Goal: Task Accomplishment & Management: Manage account settings

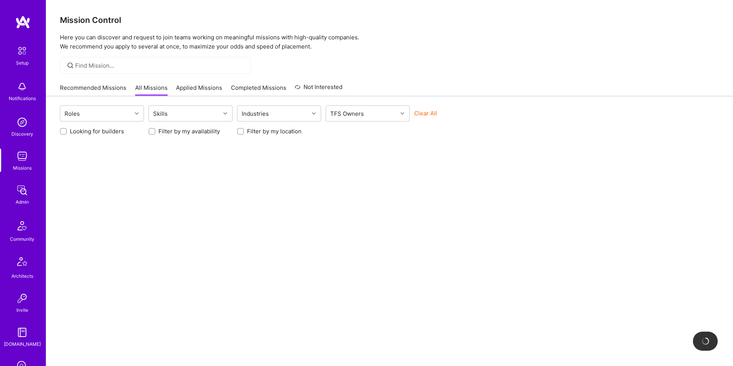
click at [21, 162] on img at bounding box center [21, 155] width 15 height 15
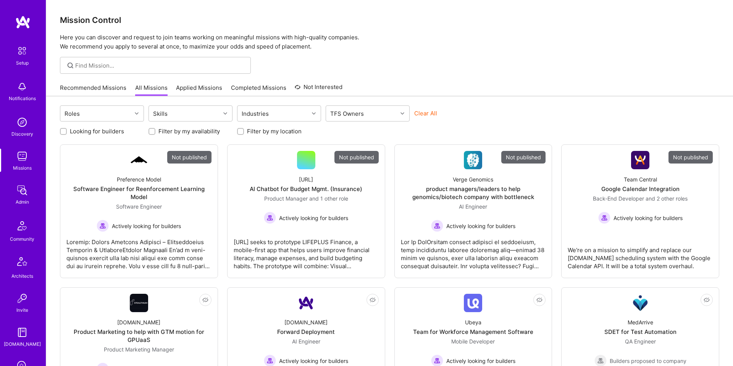
click at [101, 68] on input at bounding box center [160, 65] width 170 height 8
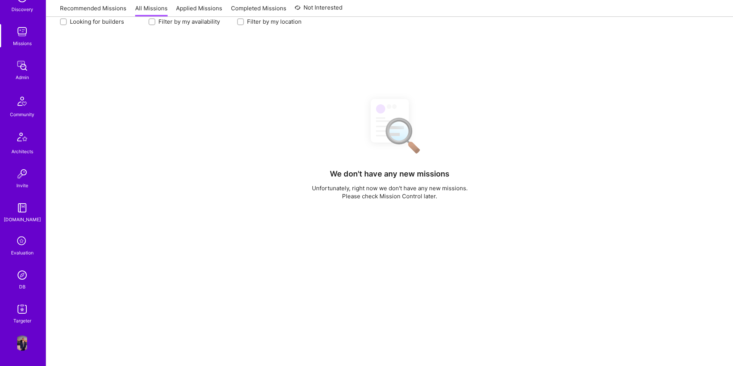
scroll to position [113, 0]
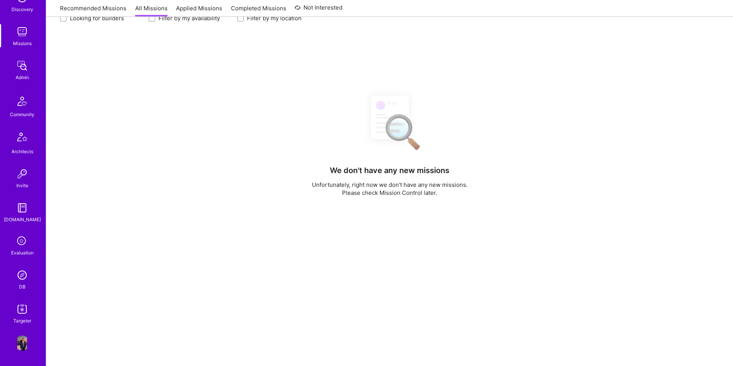
type input "ota"
click at [28, 70] on img at bounding box center [21, 65] width 15 height 15
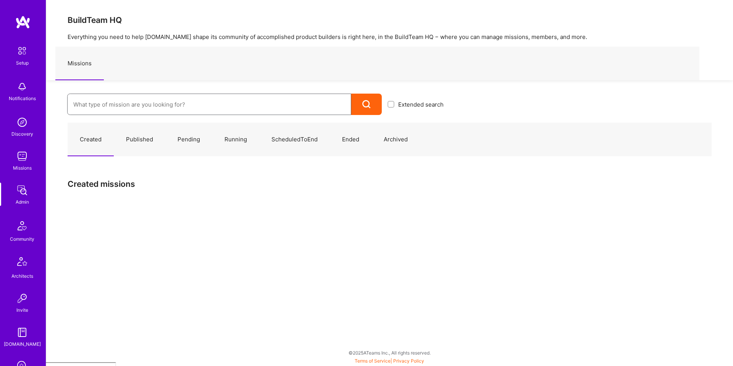
click at [84, 101] on input at bounding box center [209, 104] width 272 height 19
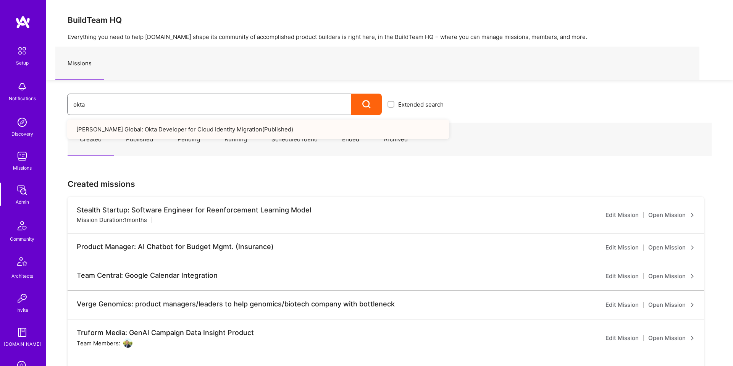
type input "okta"
click at [129, 124] on link "Anderson Global: Okta Developer for Cloud Identity Migration ( Published )" at bounding box center [258, 128] width 382 height 19
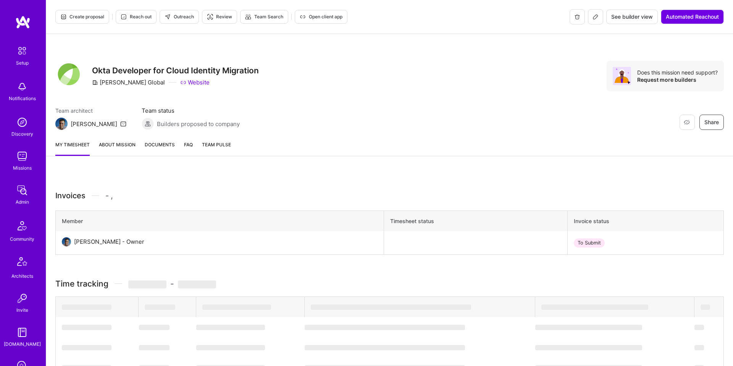
scroll to position [8, 0]
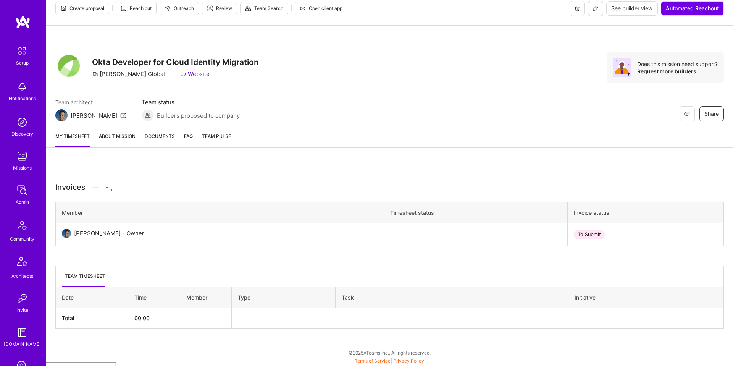
click at [126, 136] on link "About Mission" at bounding box center [117, 139] width 37 height 15
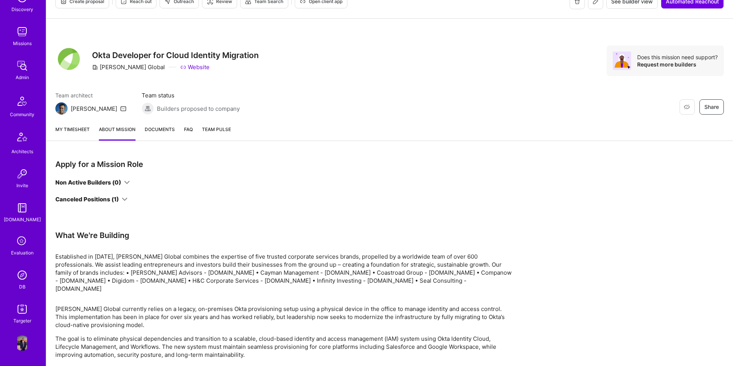
scroll to position [18, 0]
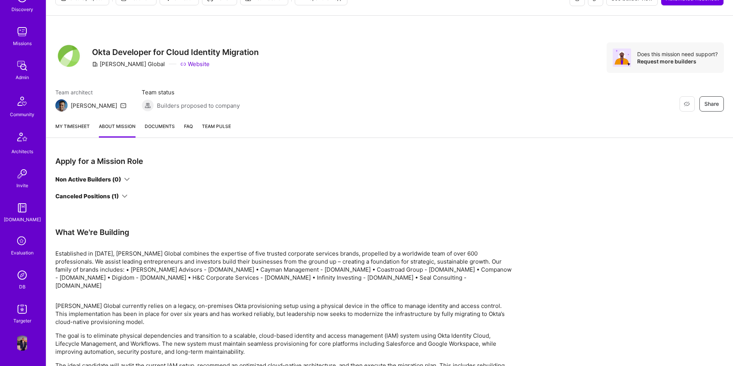
click at [21, 277] on img at bounding box center [21, 274] width 15 height 15
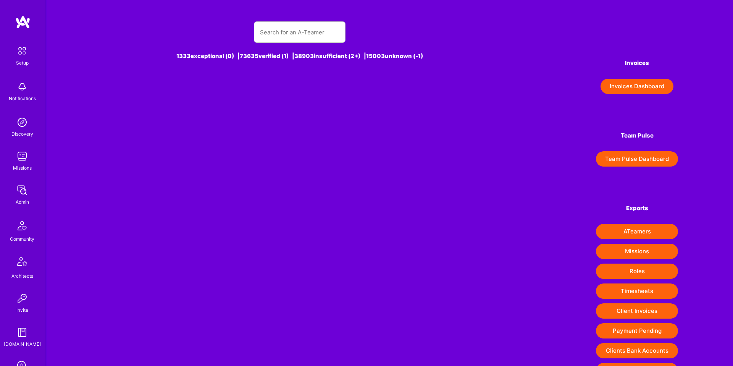
click at [278, 42] on div at bounding box center [300, 31] width 92 height 21
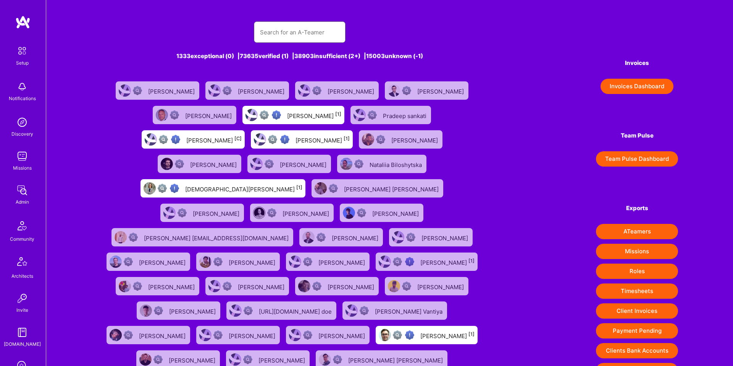
click at [278, 39] on input "text" at bounding box center [299, 32] width 79 height 19
click at [278, 35] on input "text" at bounding box center [299, 32] width 79 height 19
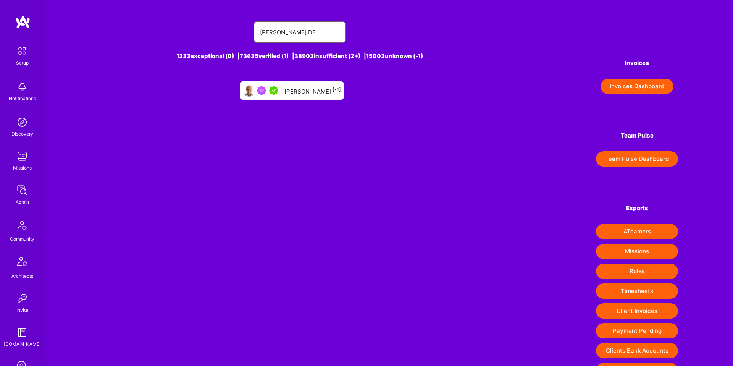
type input "[PERSON_NAME] DE"
click at [292, 87] on div "[PERSON_NAME] [-1]" at bounding box center [312, 90] width 56 height 10
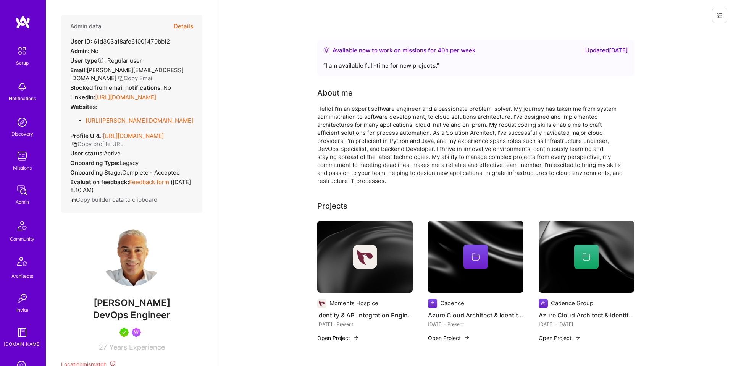
click at [190, 26] on button "Details" at bounding box center [183, 26] width 19 height 22
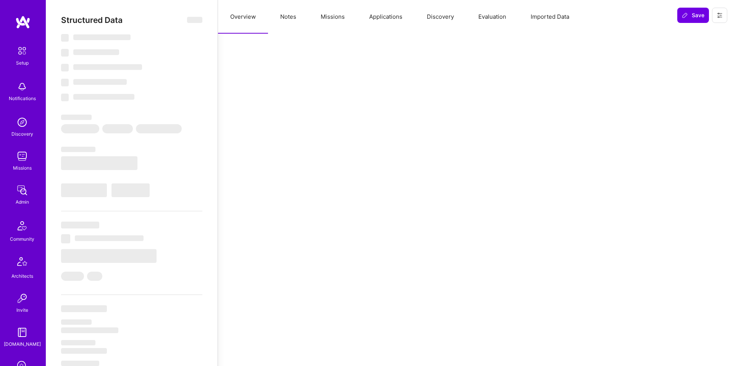
select select "Right Now"
select select "5"
select select "4"
select select "7"
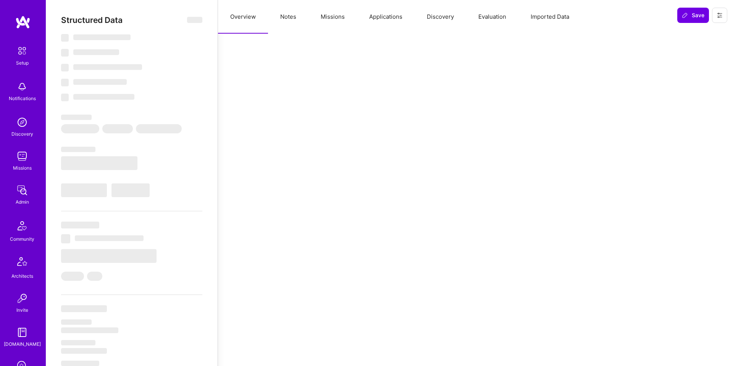
select select "IT"
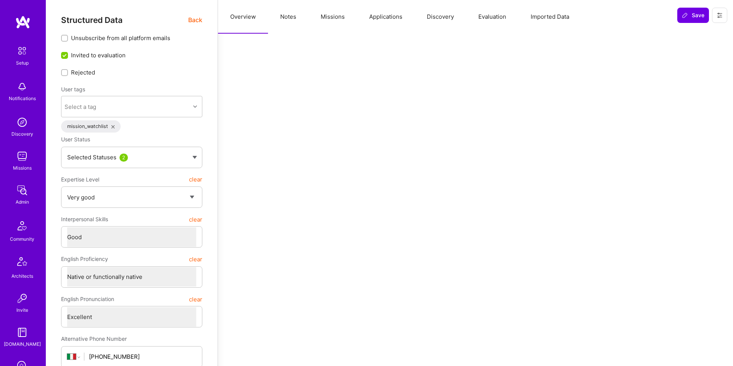
click at [382, 16] on button "Applications" at bounding box center [386, 17] width 58 height 34
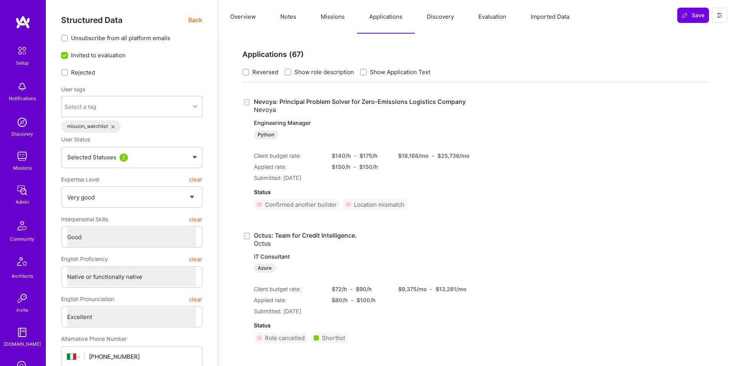
click at [381, 14] on button "Applications" at bounding box center [386, 17] width 58 height 34
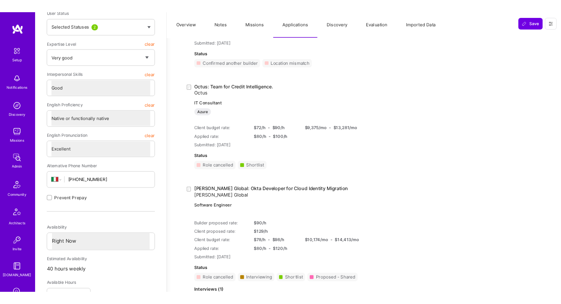
scroll to position [144, 0]
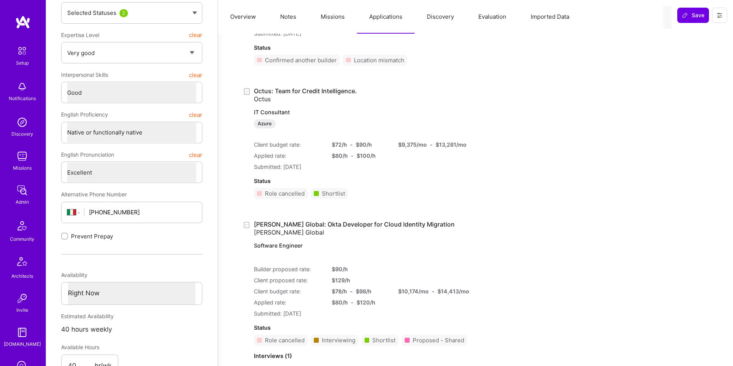
type textarea "x"
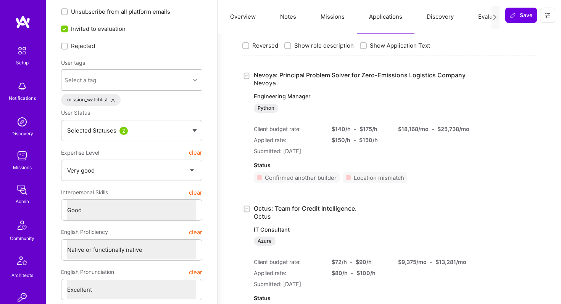
scroll to position [0, 0]
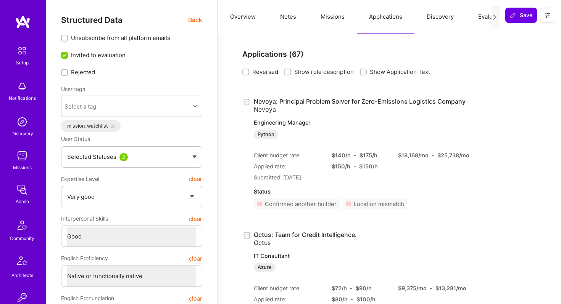
click at [22, 157] on img at bounding box center [21, 155] width 15 height 15
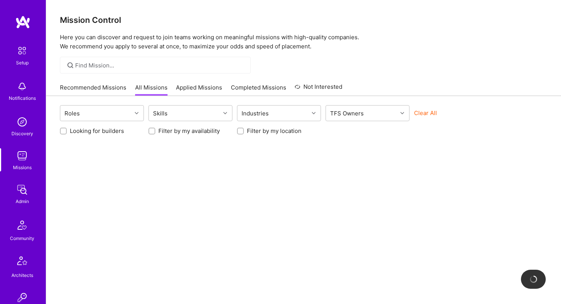
click at [23, 202] on div "Admin" at bounding box center [22, 202] width 13 height 8
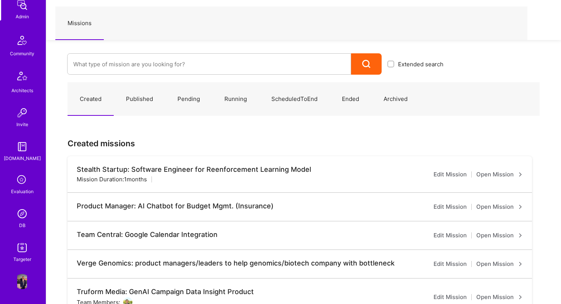
scroll to position [51, 0]
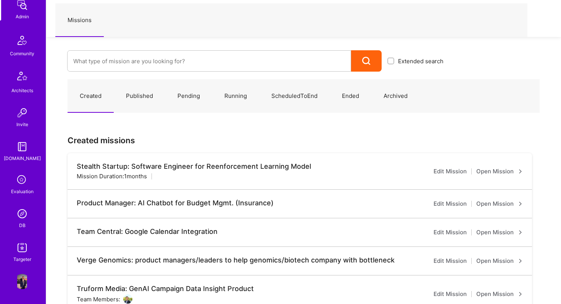
click at [22, 215] on img at bounding box center [21, 213] width 15 height 15
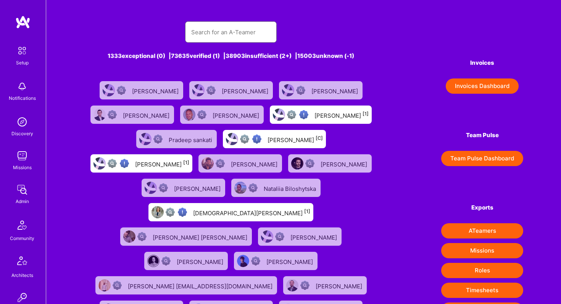
click at [216, 34] on input "text" at bounding box center [230, 32] width 79 height 19
type input "[PERSON_NAME]"
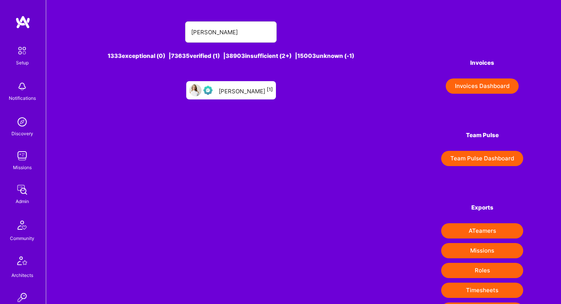
click at [234, 90] on div "[PERSON_NAME] [1]" at bounding box center [246, 90] width 54 height 10
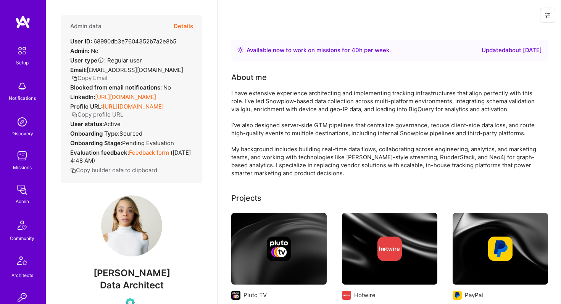
click at [182, 25] on button "Details" at bounding box center [183, 26] width 19 height 22
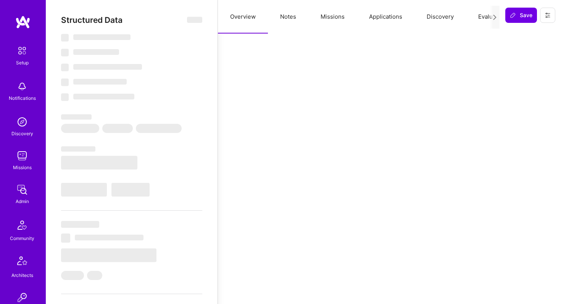
type textarea "x"
select select "Right Now"
select select "Verified"
select select "US"
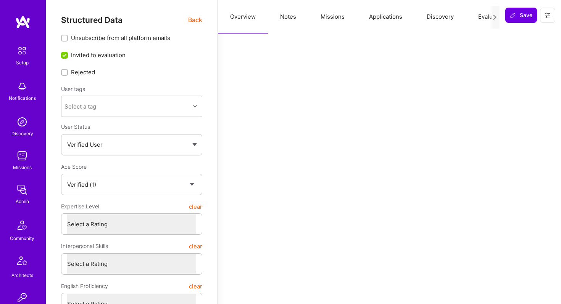
click at [386, 18] on button "Applications" at bounding box center [386, 17] width 58 height 34
